Goal: Check status: Check status

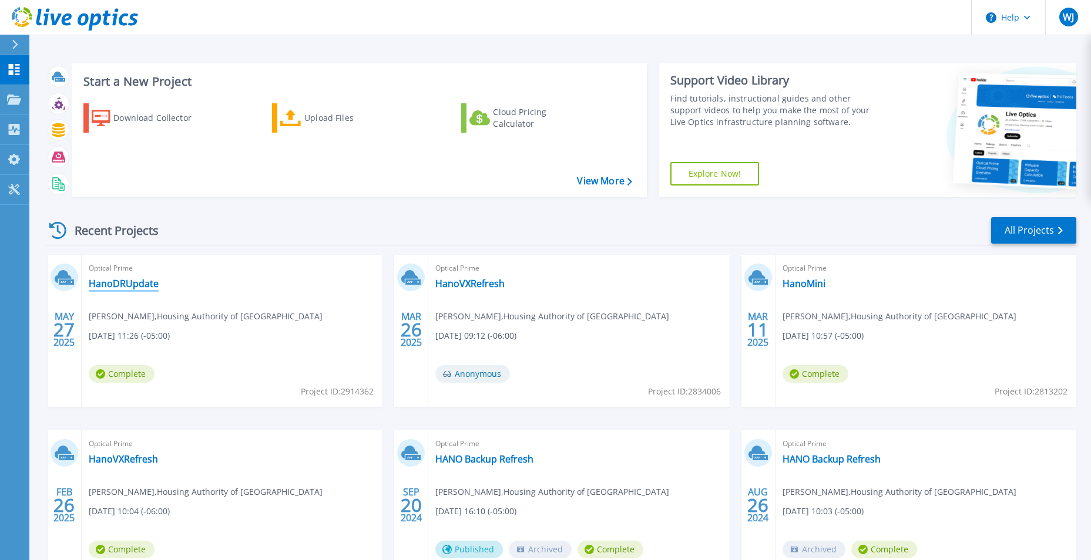
click at [119, 281] on link "HanoDRUpdate" at bounding box center [124, 284] width 70 height 12
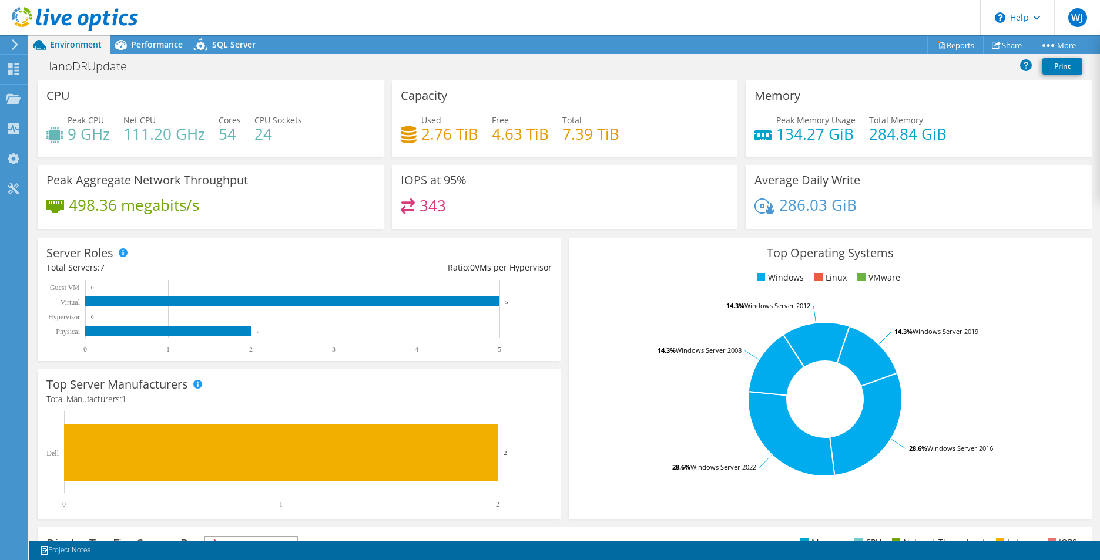
click at [9, 46] on div at bounding box center [12, 44] width 13 height 11
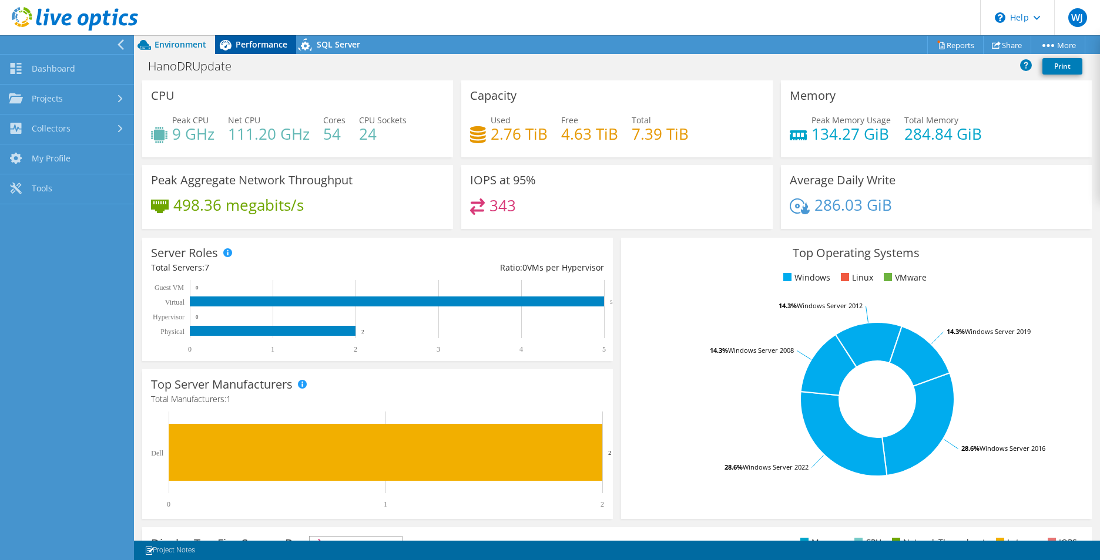
click at [246, 46] on span "Performance" at bounding box center [262, 44] width 52 height 11
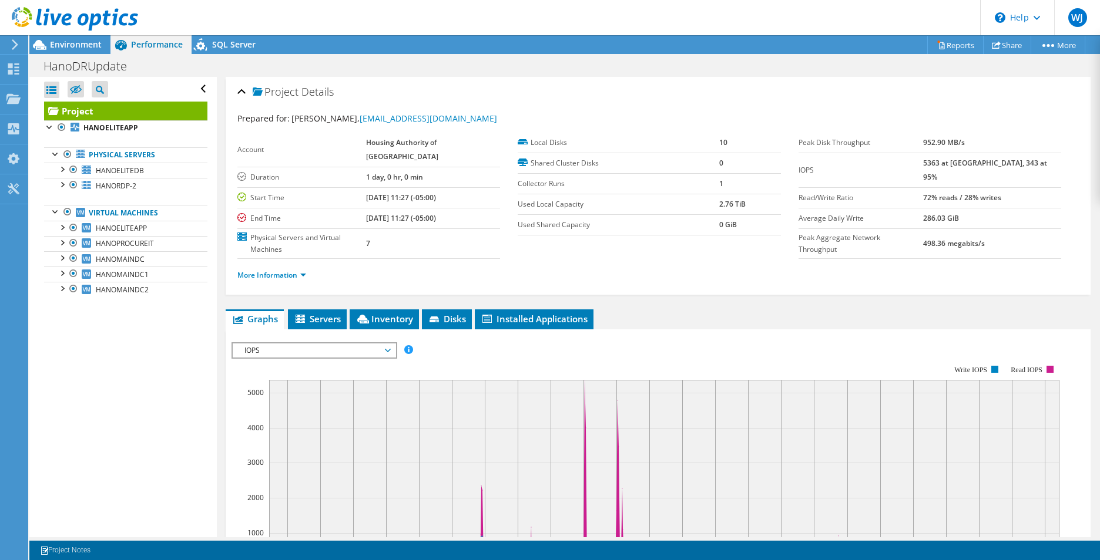
click at [15, 45] on icon at bounding box center [15, 44] width 9 height 11
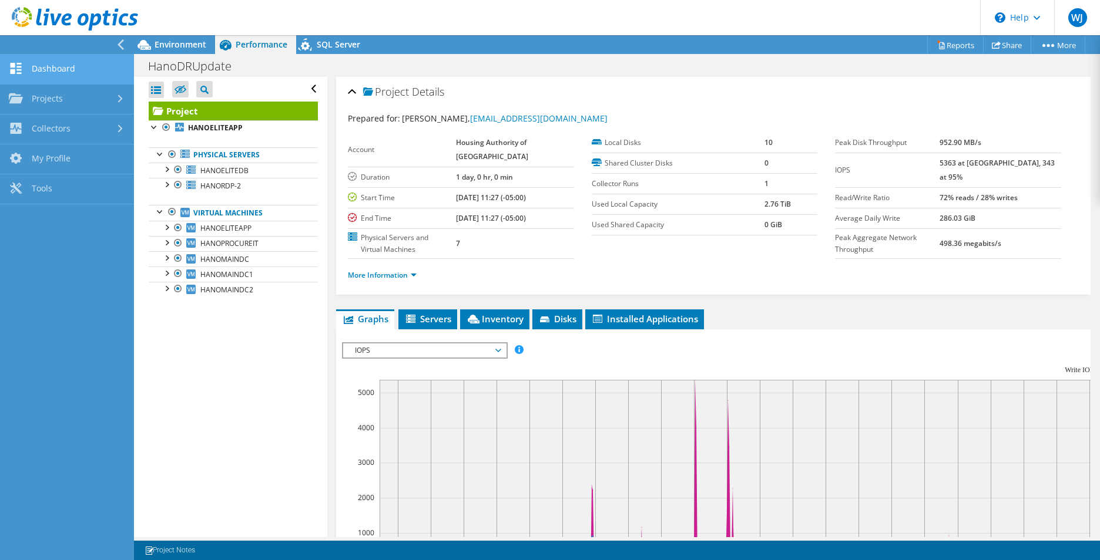
click at [80, 75] on link "Dashboard" at bounding box center [67, 70] width 134 height 30
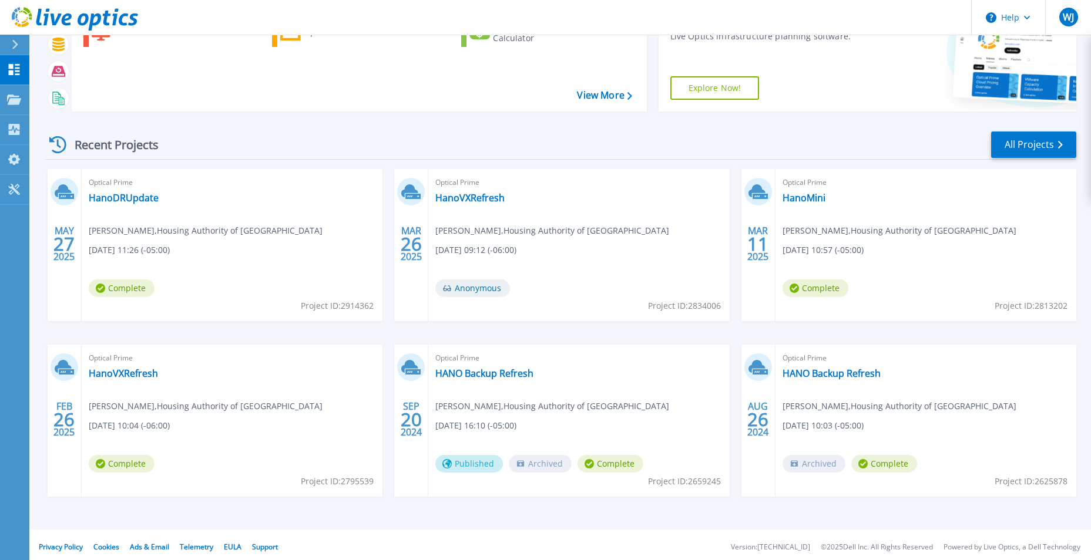
scroll to position [90, 0]
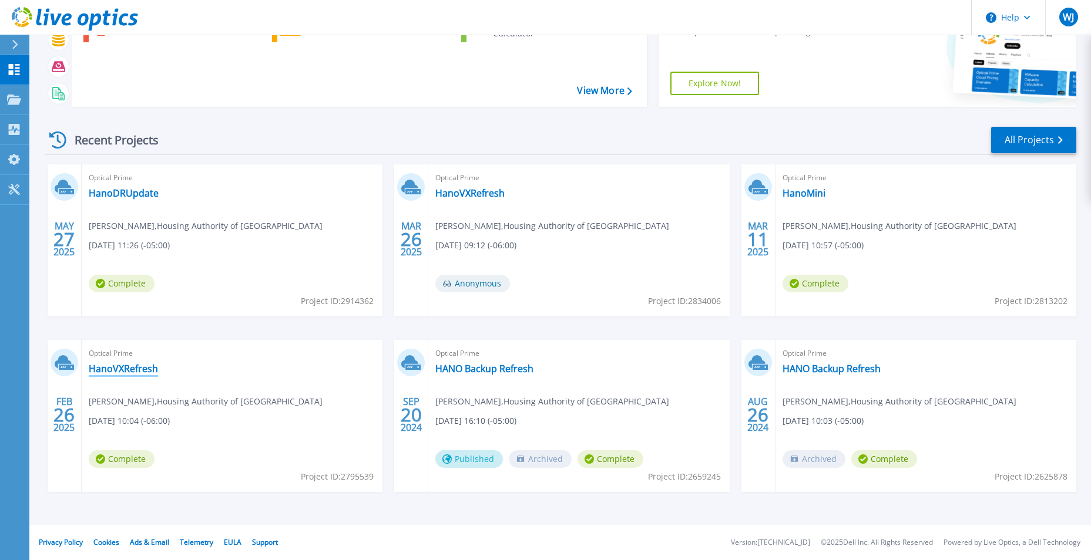
click at [141, 372] on link "HanoVXRefresh" at bounding box center [123, 369] width 69 height 12
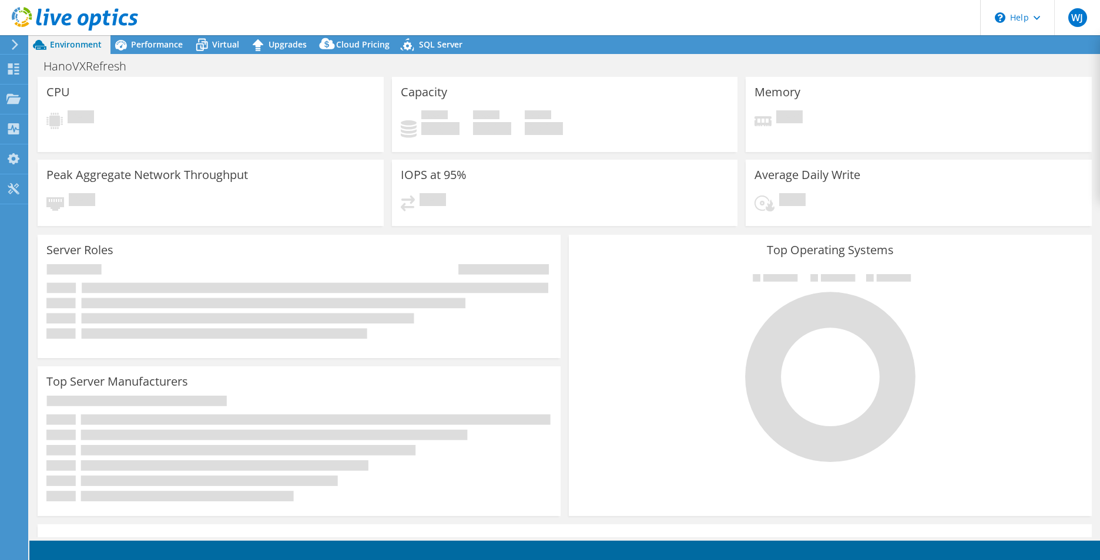
select select "USD"
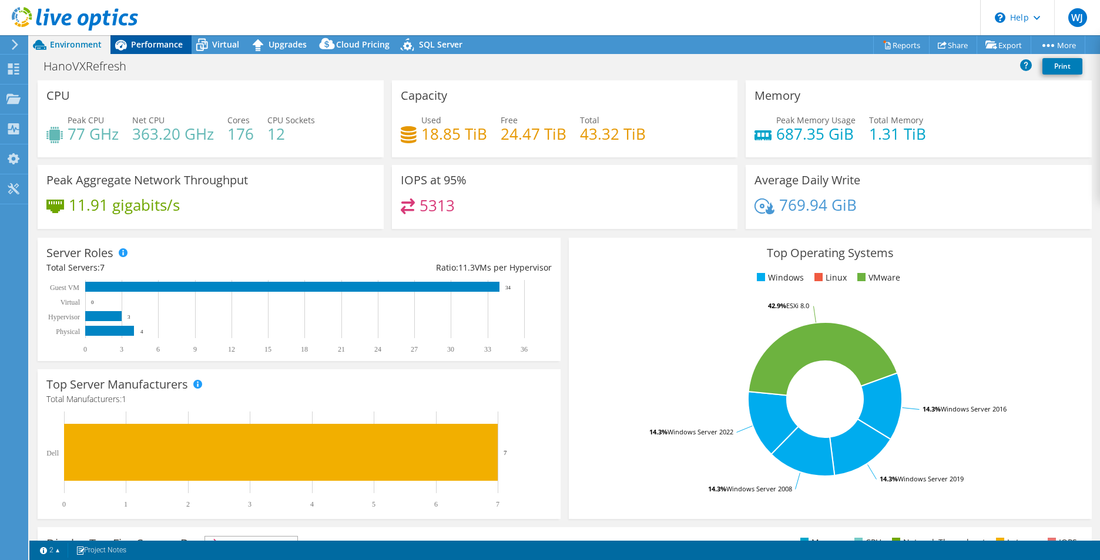
click at [157, 44] on span "Performance" at bounding box center [157, 44] width 52 height 11
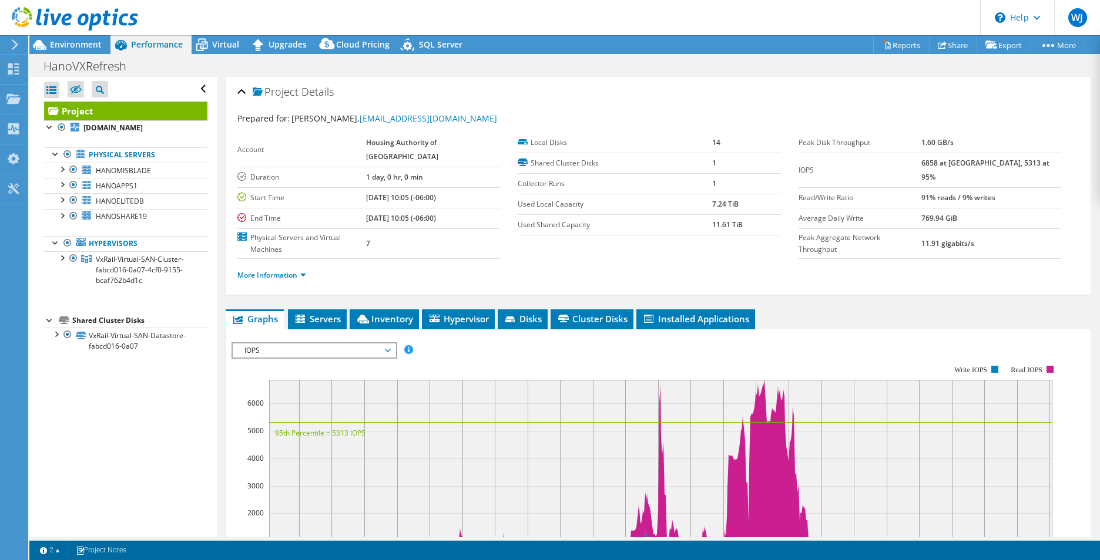
click at [58, 441] on div "Open All Close All Hide Excluded Nodes Project Tree Filter" at bounding box center [122, 307] width 187 height 461
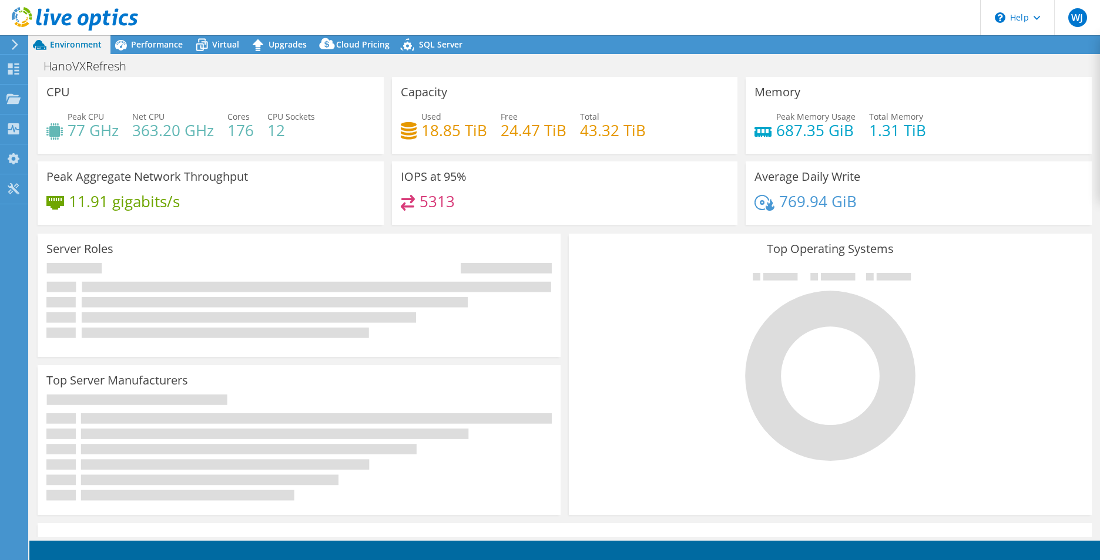
select select "USD"
